Goal: Task Accomplishment & Management: Manage account settings

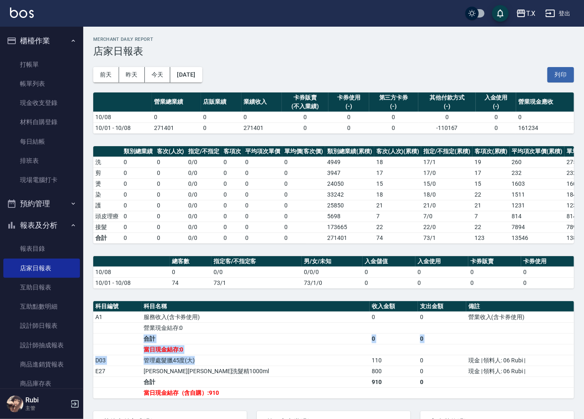
drag, startPoint x: 293, startPoint y: 340, endPoint x: 299, endPoint y: 377, distance: 36.7
click at [294, 365] on tbody "A1 服務收入(含卡券使用) 0 0 營業收入(含卡券使用) 營業現金結存:0 合計 0 0 當日現金結存:0 D03 管理處髮臘45度(大) 110 0 現…" at bounding box center [333, 354] width 481 height 87
click at [301, 376] on td "華旭平衡洗髮精1000ml" at bounding box center [255, 370] width 228 height 11
drag, startPoint x: 299, startPoint y: 394, endPoint x: 288, endPoint y: 381, distance: 17.1
click at [288, 382] on tbody "A1 服務收入(含卡券使用) 0 0 營業收入(含卡券使用) 營業現金結存:0 合計 0 0 當日現金結存:0 D03 管理處髮臘45度(大) 110 0 現…" at bounding box center [333, 354] width 481 height 87
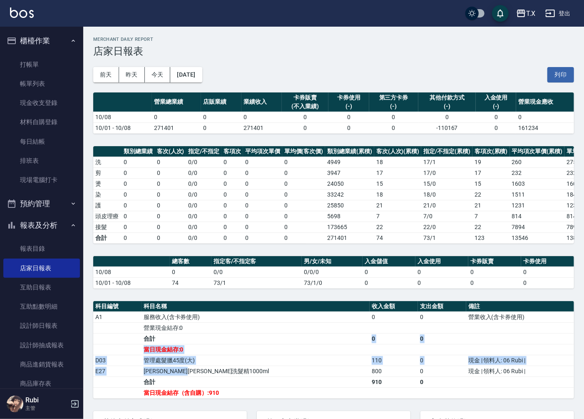
drag, startPoint x: 275, startPoint y: 350, endPoint x: 305, endPoint y: 392, distance: 51.1
click at [299, 387] on tbody "A1 服務收入(含卡券使用) 0 0 營業收入(含卡券使用) 營業現金結存:0 合計 0 0 當日現金結存:0 D03 管理處髮臘45度(大) 110 0 現…" at bounding box center [333, 354] width 481 height 87
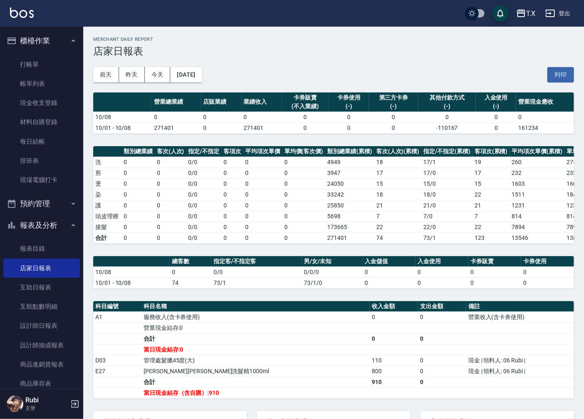
click at [310, 398] on td "當日現金結存（含自購）:910" at bounding box center [255, 392] width 228 height 11
drag, startPoint x: 310, startPoint y: 399, endPoint x: 305, endPoint y: 383, distance: 16.6
click at [307, 385] on tbody "A1 服務收入(含卡券使用) 0 0 營業收入(含卡券使用) 營業現金結存:0 合計 0 0 當日現金結存:0 D03 管理處髮臘45度(大) 110 0 現…" at bounding box center [333, 354] width 481 height 87
drag, startPoint x: 283, startPoint y: 351, endPoint x: 293, endPoint y: 379, distance: 29.5
click at [292, 377] on tbody "A1 服務收入(含卡券使用) 0 0 營業收入(含卡券使用) 營業現金結存:0 合計 0 0 當日現金結存:0 D03 管理處髮臘45度(大) 110 0 現…" at bounding box center [333, 354] width 481 height 87
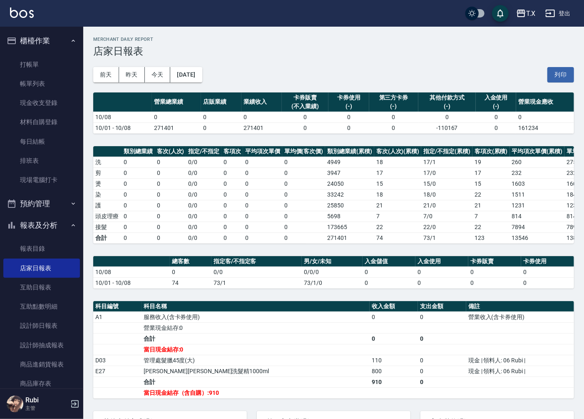
click at [294, 386] on td "合計" at bounding box center [255, 381] width 228 height 11
click at [57, 326] on link "設計師日報表" at bounding box center [41, 325] width 77 height 19
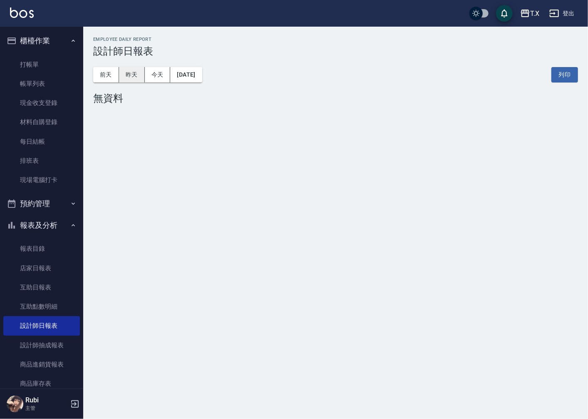
click at [126, 72] on button "昨天" at bounding box center [132, 74] width 26 height 15
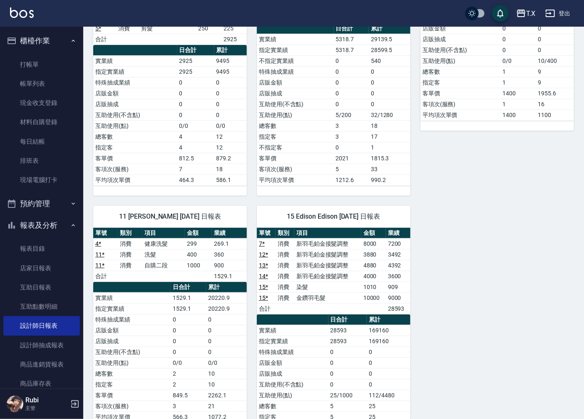
scroll to position [225, 0]
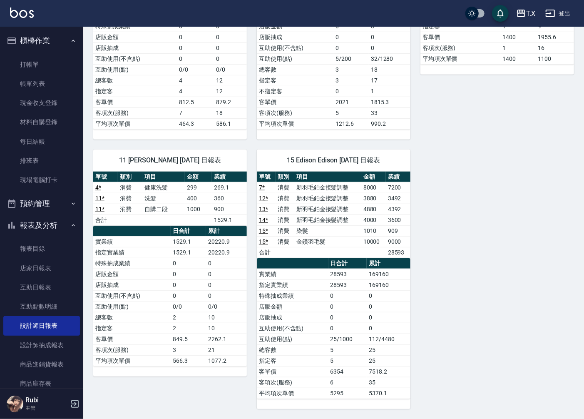
click at [377, 240] on td "10000" at bounding box center [373, 241] width 25 height 11
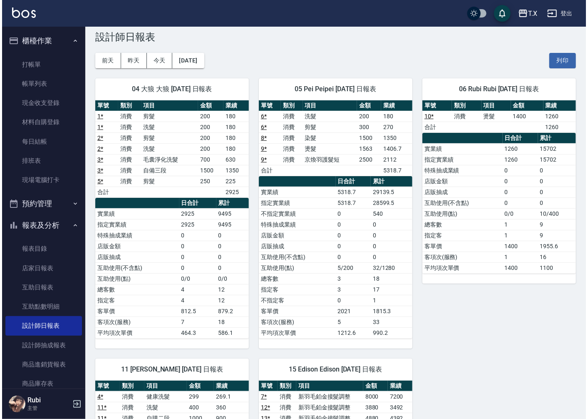
scroll to position [0, 0]
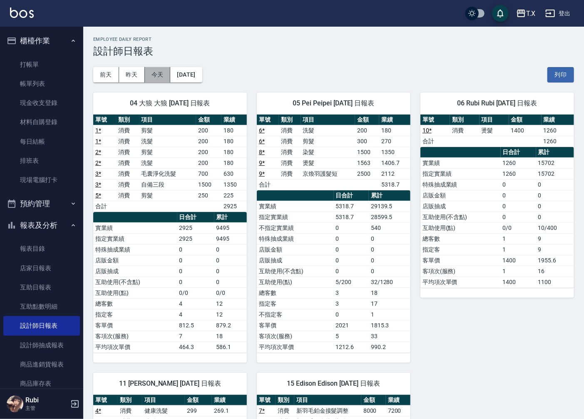
click at [152, 73] on button "今天" at bounding box center [158, 74] width 26 height 15
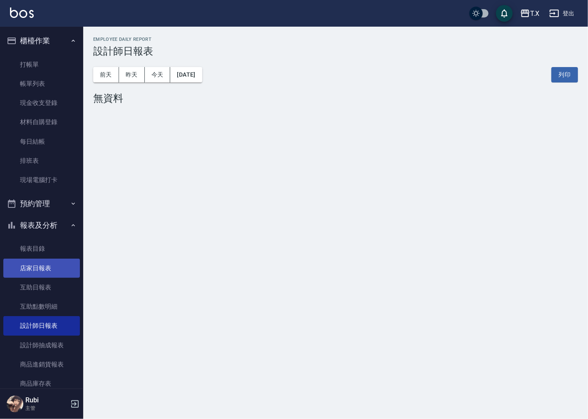
click at [42, 272] on link "店家日報表" at bounding box center [41, 267] width 77 height 19
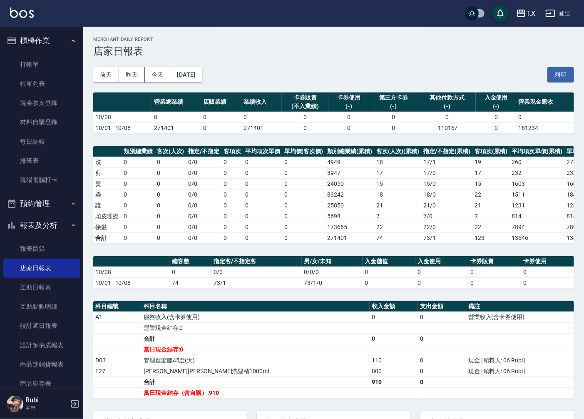
click at [554, 17] on icon "button" at bounding box center [550, 13] width 10 height 10
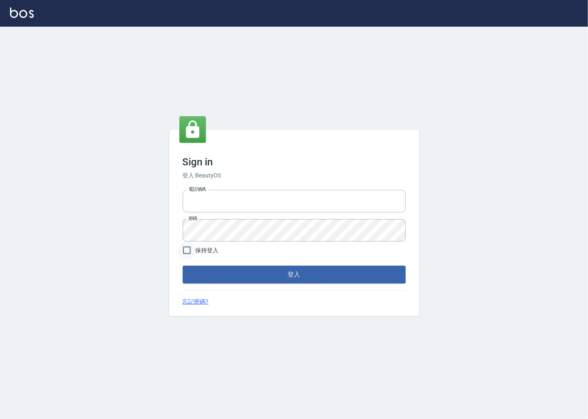
type input "1000"
click at [188, 248] on input "保持登入" at bounding box center [186, 249] width 17 height 17
checkbox input "true"
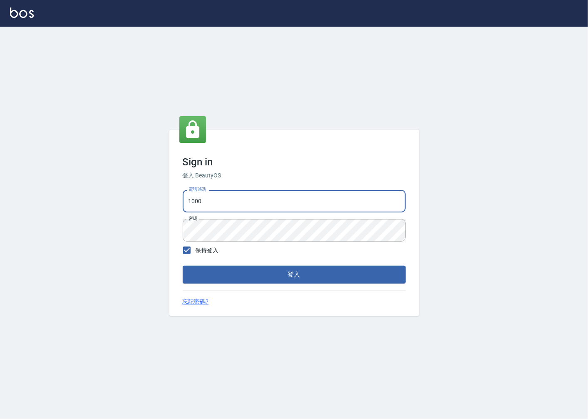
click at [219, 198] on input "1000" at bounding box center [294, 201] width 223 height 22
type input "0918920985"
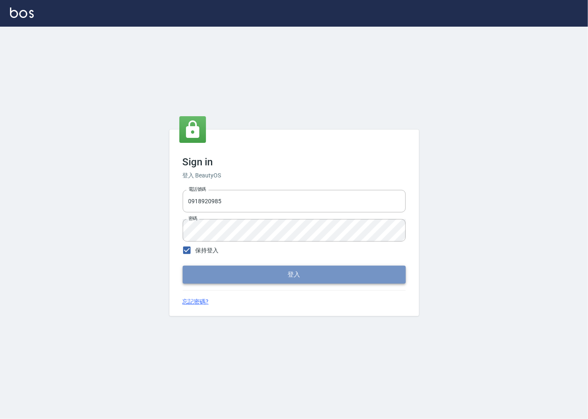
click at [238, 271] on button "登入" at bounding box center [294, 274] width 223 height 17
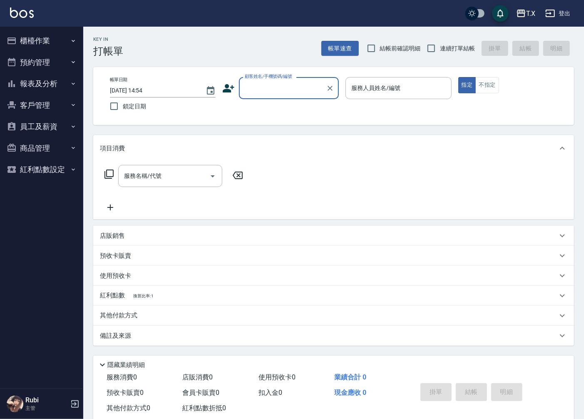
click at [44, 42] on button "櫃檯作業" at bounding box center [41, 41] width 77 height 22
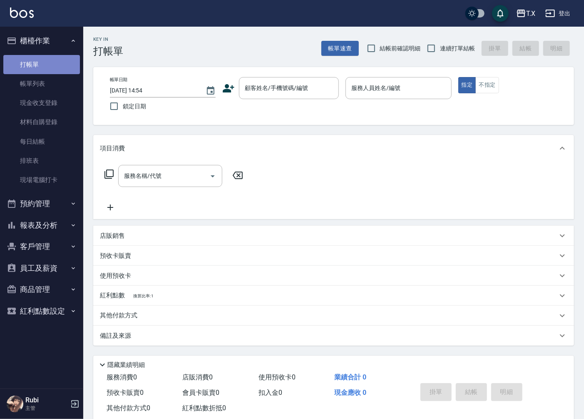
click at [52, 67] on link "打帳單" at bounding box center [41, 64] width 77 height 19
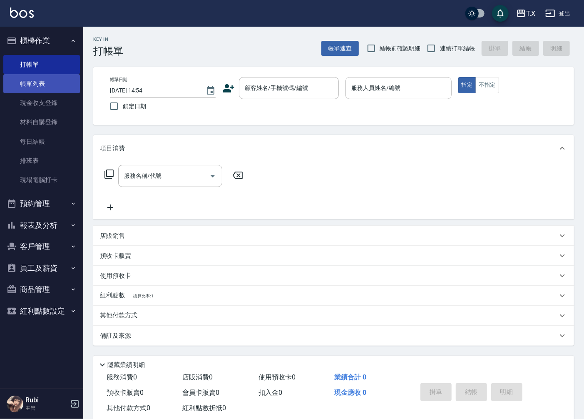
click at [48, 92] on link "帳單列表" at bounding box center [41, 83] width 77 height 19
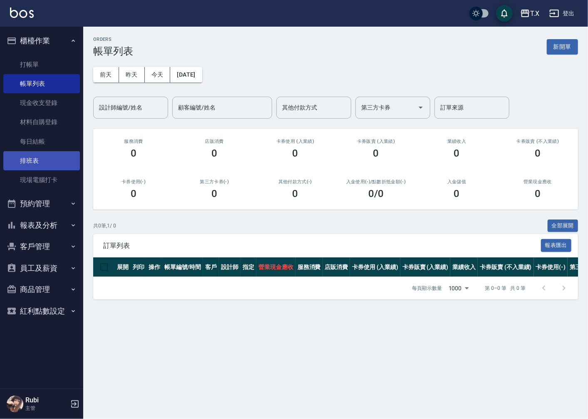
click at [47, 157] on link "排班表" at bounding box center [41, 160] width 77 height 19
